Goal: Check status: Check status

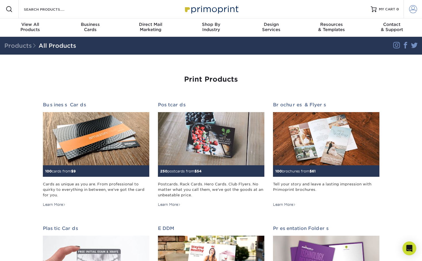
click at [413, 9] on span at bounding box center [413, 9] width 8 height 8
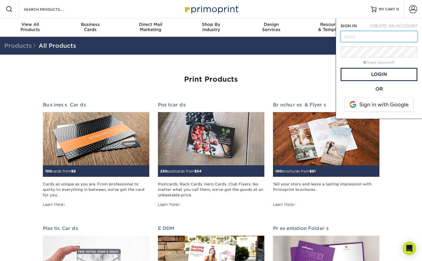
click at [377, 39] on input "text" at bounding box center [379, 36] width 77 height 11
type input "[EMAIL_ADDRESS][DOMAIN_NAME]"
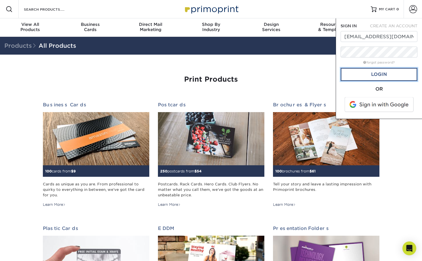
click at [378, 72] on link "Login" at bounding box center [379, 74] width 77 height 13
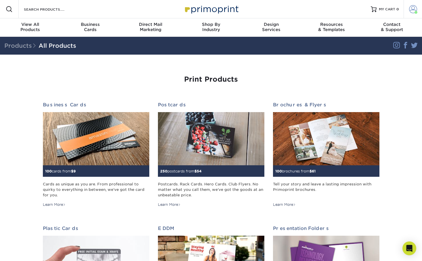
click at [415, 11] on span at bounding box center [416, 12] width 3 height 3
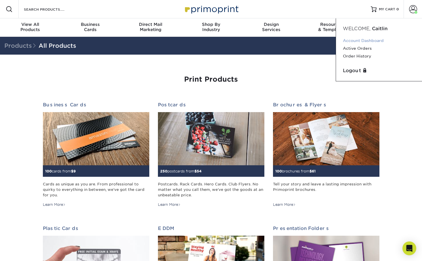
click at [371, 39] on link "Account Dashboard" at bounding box center [379, 41] width 72 height 8
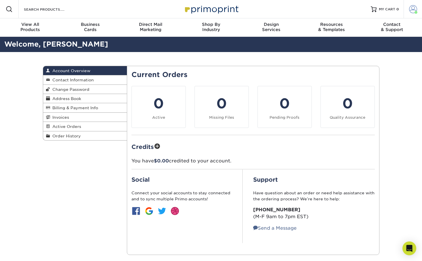
click at [415, 7] on span at bounding box center [413, 9] width 8 height 8
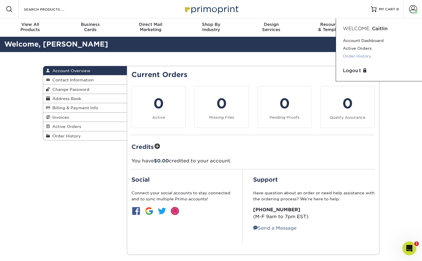
click at [365, 56] on link "Order History" at bounding box center [379, 56] width 72 height 8
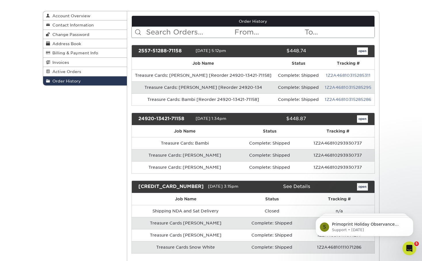
scroll to position [54, 0]
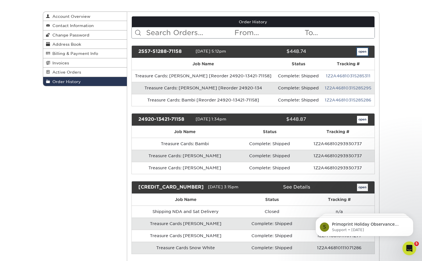
click at [367, 52] on link "open" at bounding box center [362, 51] width 11 height 7
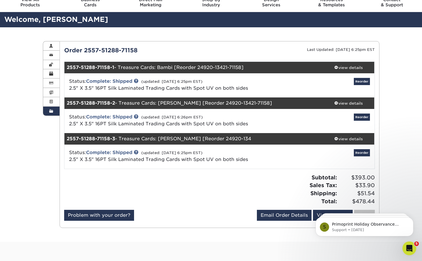
scroll to position [25, 0]
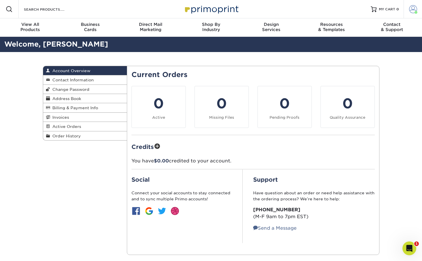
click at [417, 12] on span at bounding box center [416, 12] width 3 height 3
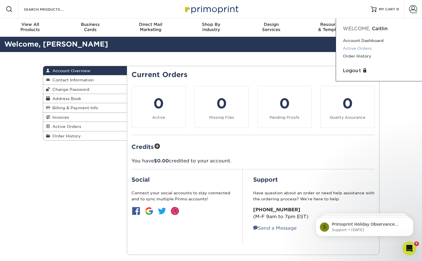
click at [368, 49] on link "Active Orders" at bounding box center [379, 49] width 72 height 8
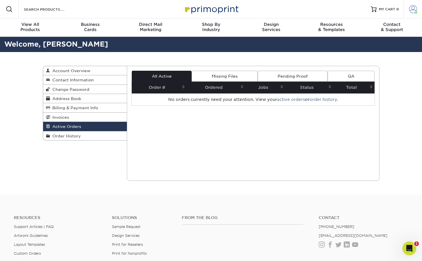
click at [409, 7] on span at bounding box center [413, 9] width 8 height 8
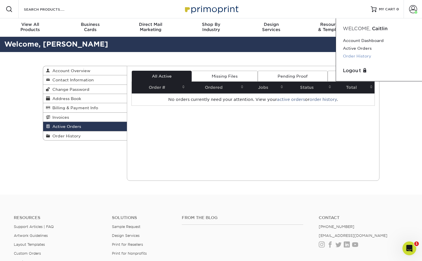
click at [370, 55] on link "Order History" at bounding box center [379, 56] width 72 height 8
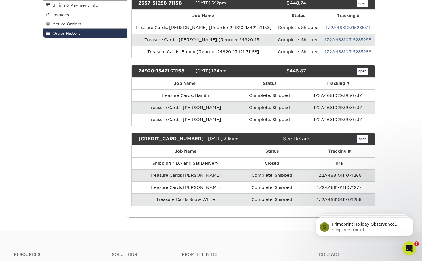
scroll to position [103, 0]
